Goal: Information Seeking & Learning: Learn about a topic

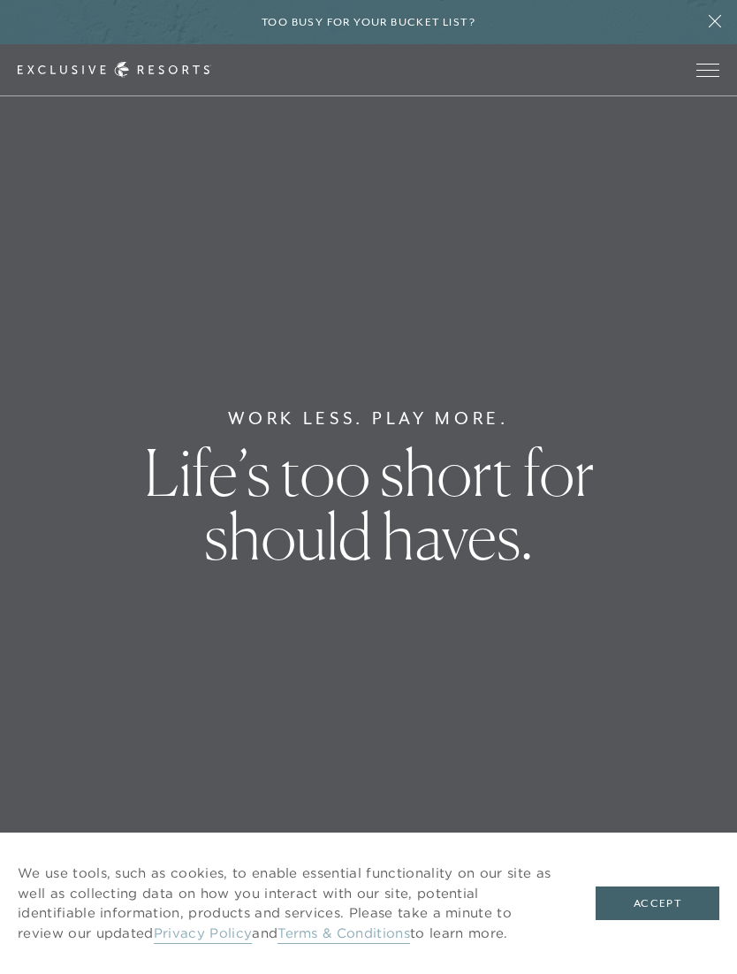
click at [655, 910] on div at bounding box center [368, 487] width 737 height 974
click at [674, 909] on div at bounding box center [368, 487] width 737 height 974
click at [659, 904] on div at bounding box center [368, 487] width 737 height 974
click at [678, 906] on div at bounding box center [368, 487] width 737 height 974
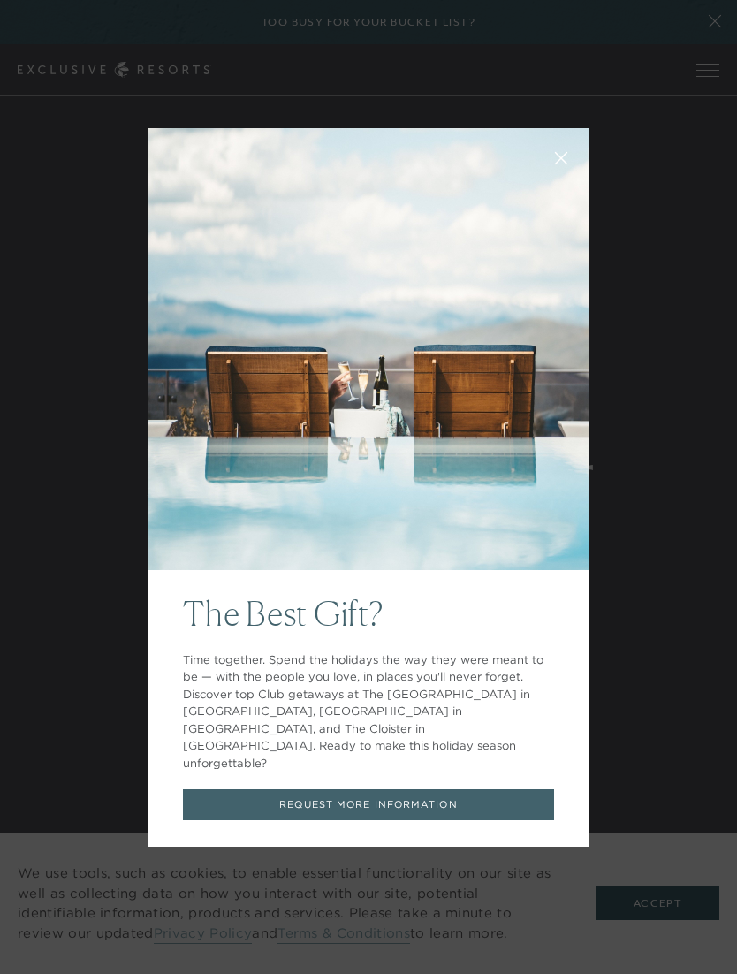
click at [560, 163] on icon at bounding box center [561, 157] width 11 height 11
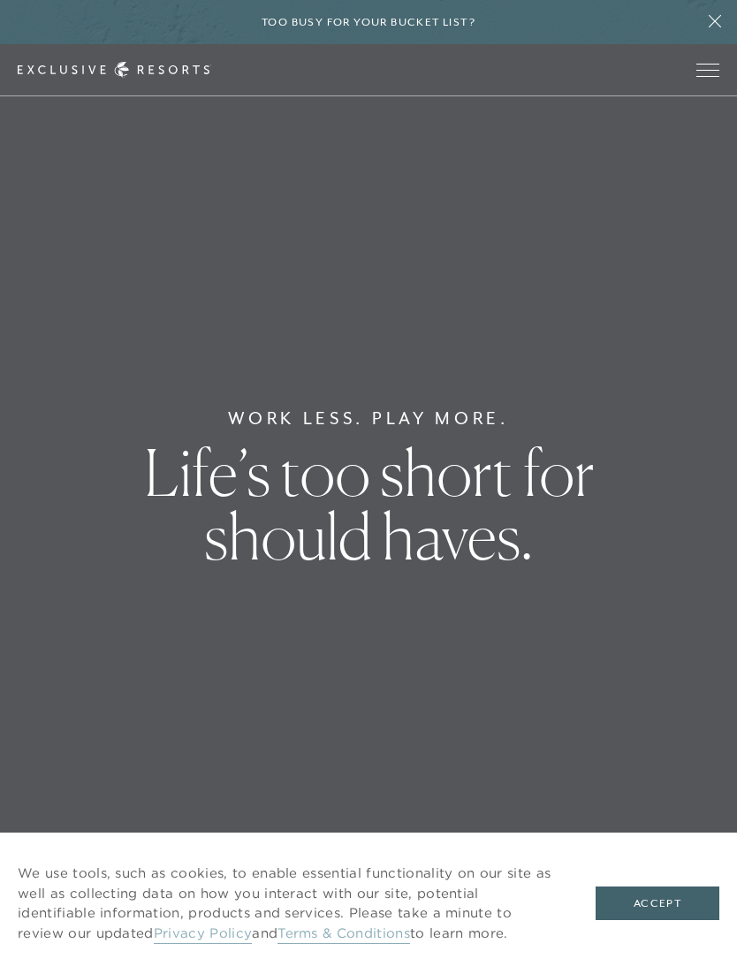
click at [706, 70] on span "Open navigation" at bounding box center [707, 70] width 23 height 1
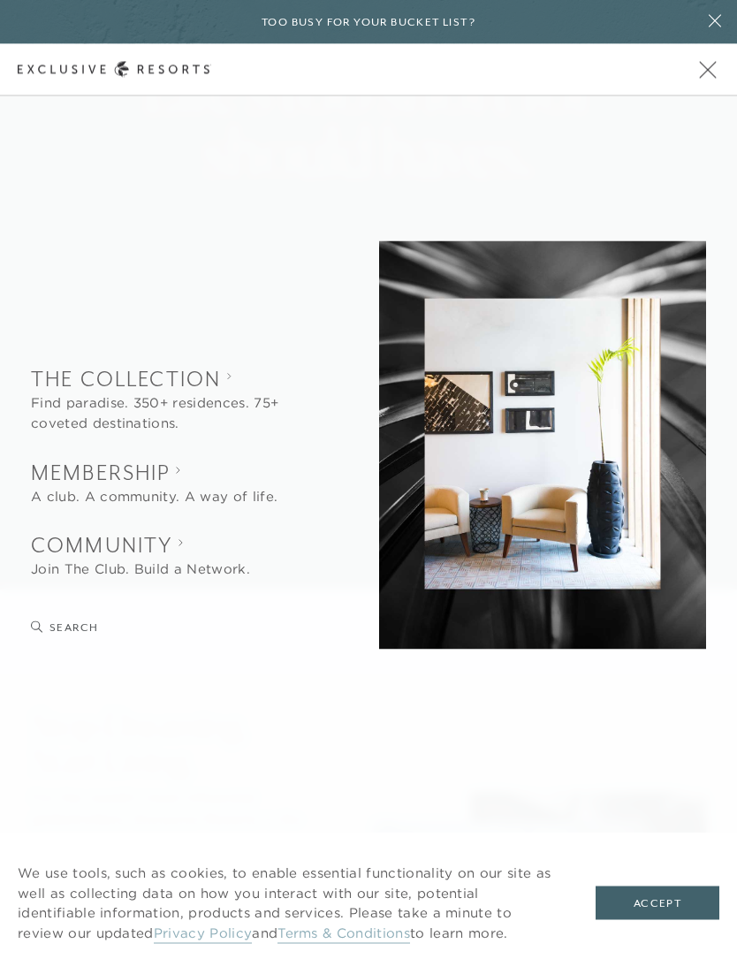
scroll to position [345, 0]
click at [703, 64] on button "Open navigation" at bounding box center [707, 70] width 23 height 12
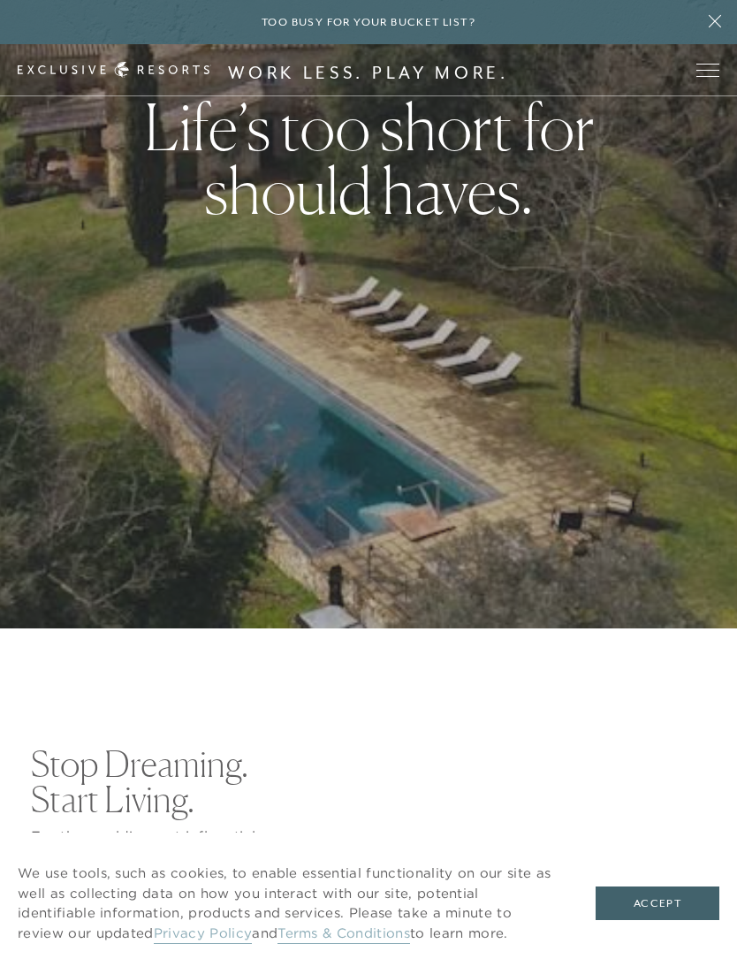
click at [663, 905] on button "Accept" at bounding box center [657, 903] width 124 height 34
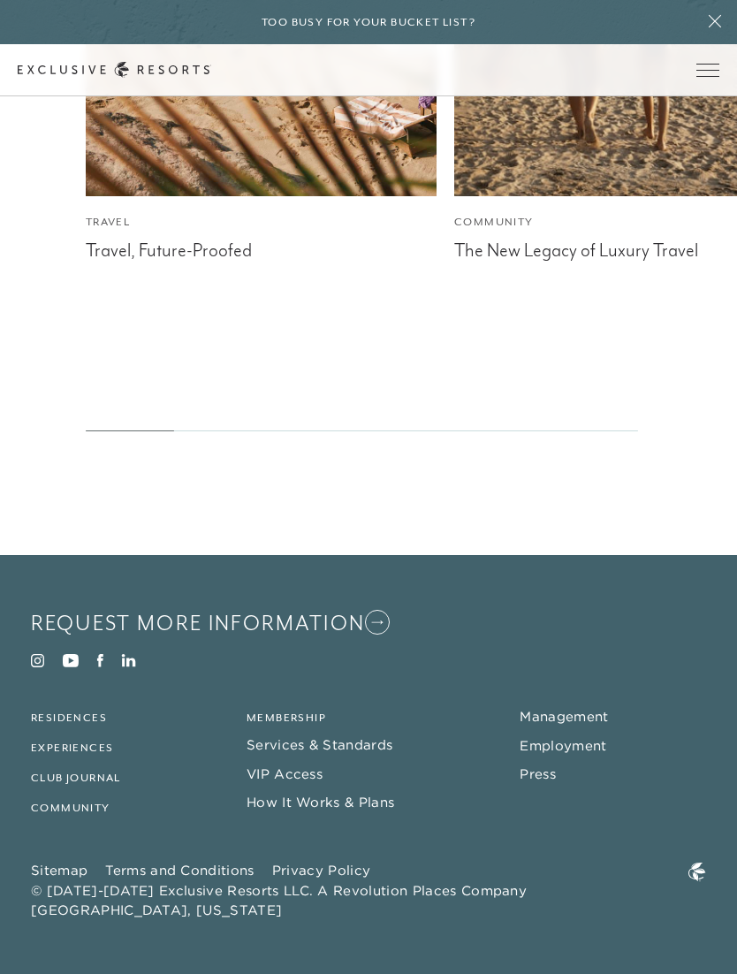
scroll to position [7909, 0]
click at [271, 724] on link "Membership" at bounding box center [286, 717] width 80 height 12
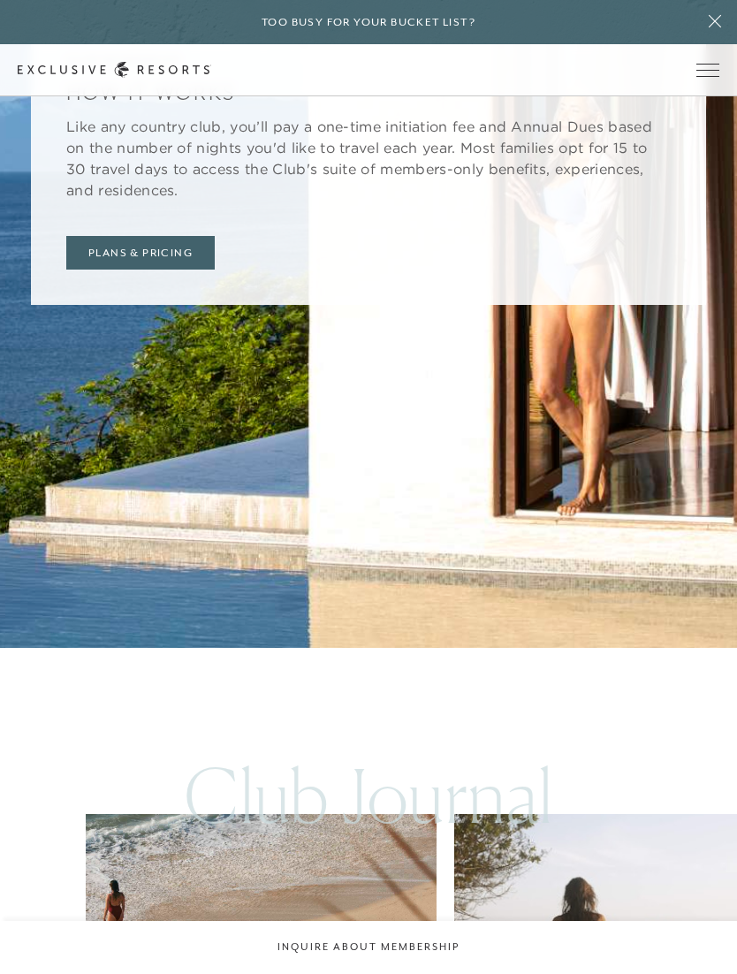
scroll to position [6855, 0]
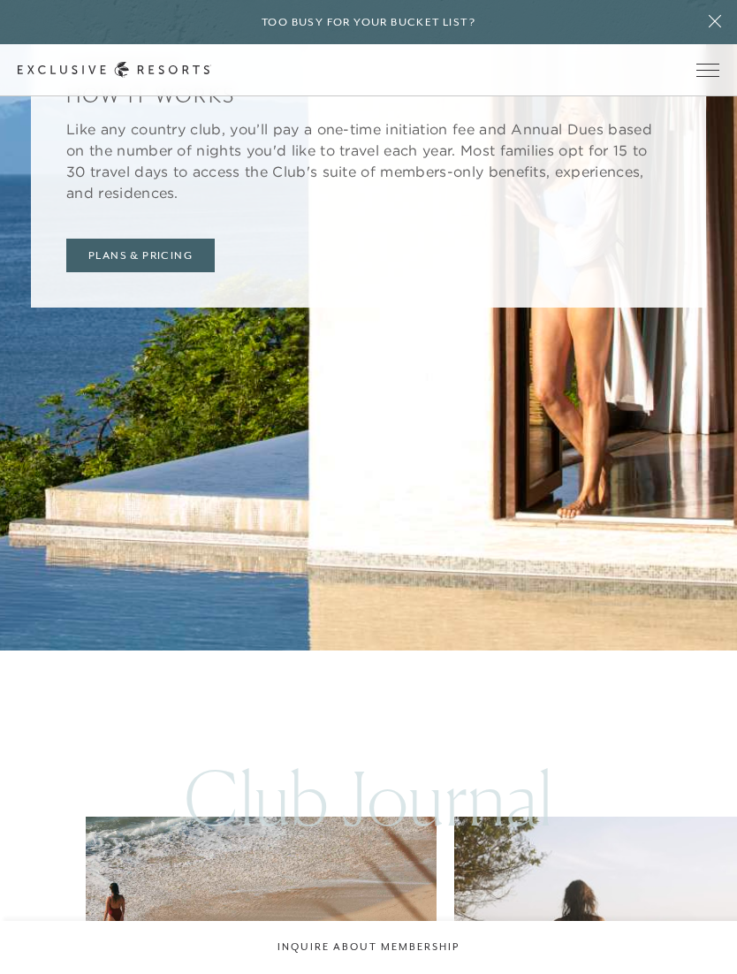
click at [679, 19] on div "Too busy for your bucket list?" at bounding box center [368, 22] width 737 height 44
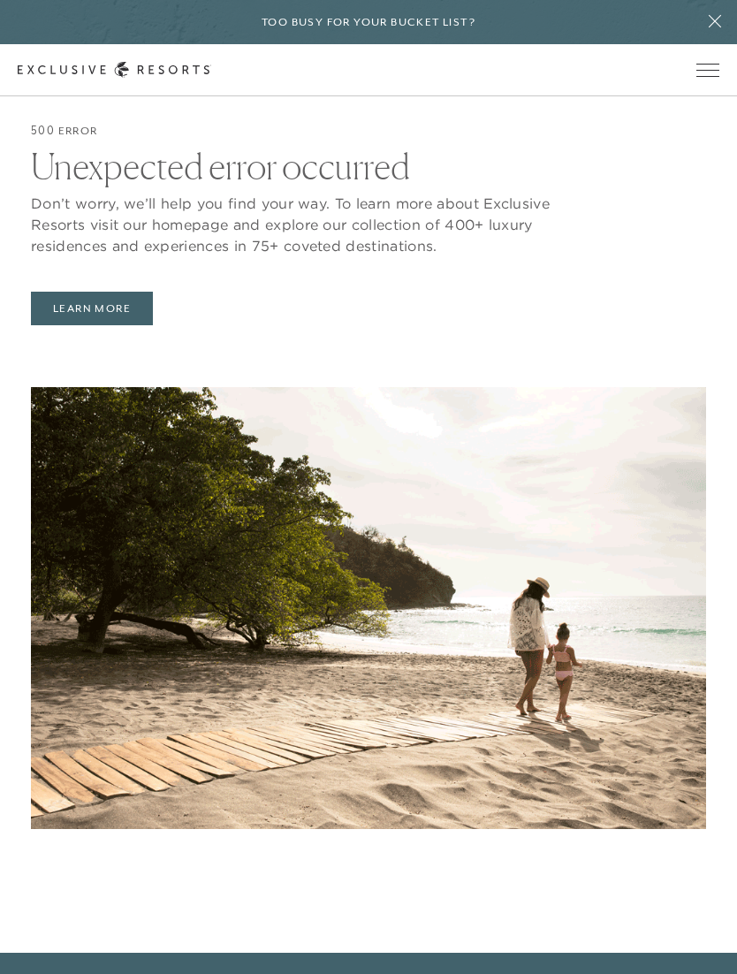
click at [704, 69] on span "Open navigation" at bounding box center [707, 70] width 23 height 12
